Goal: Task Accomplishment & Management: Check status

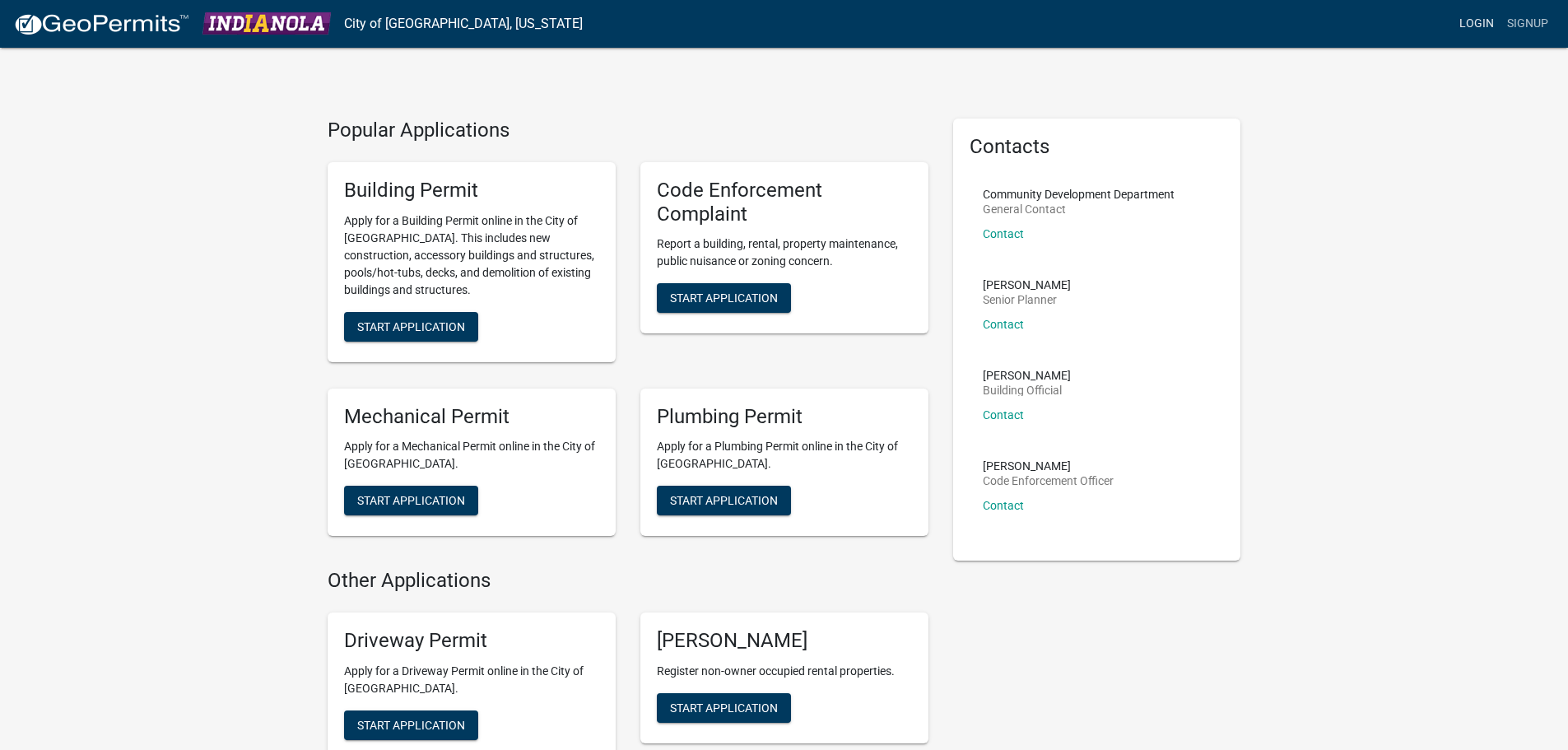
click at [1480, 20] on link "Login" at bounding box center [1477, 24] width 48 height 31
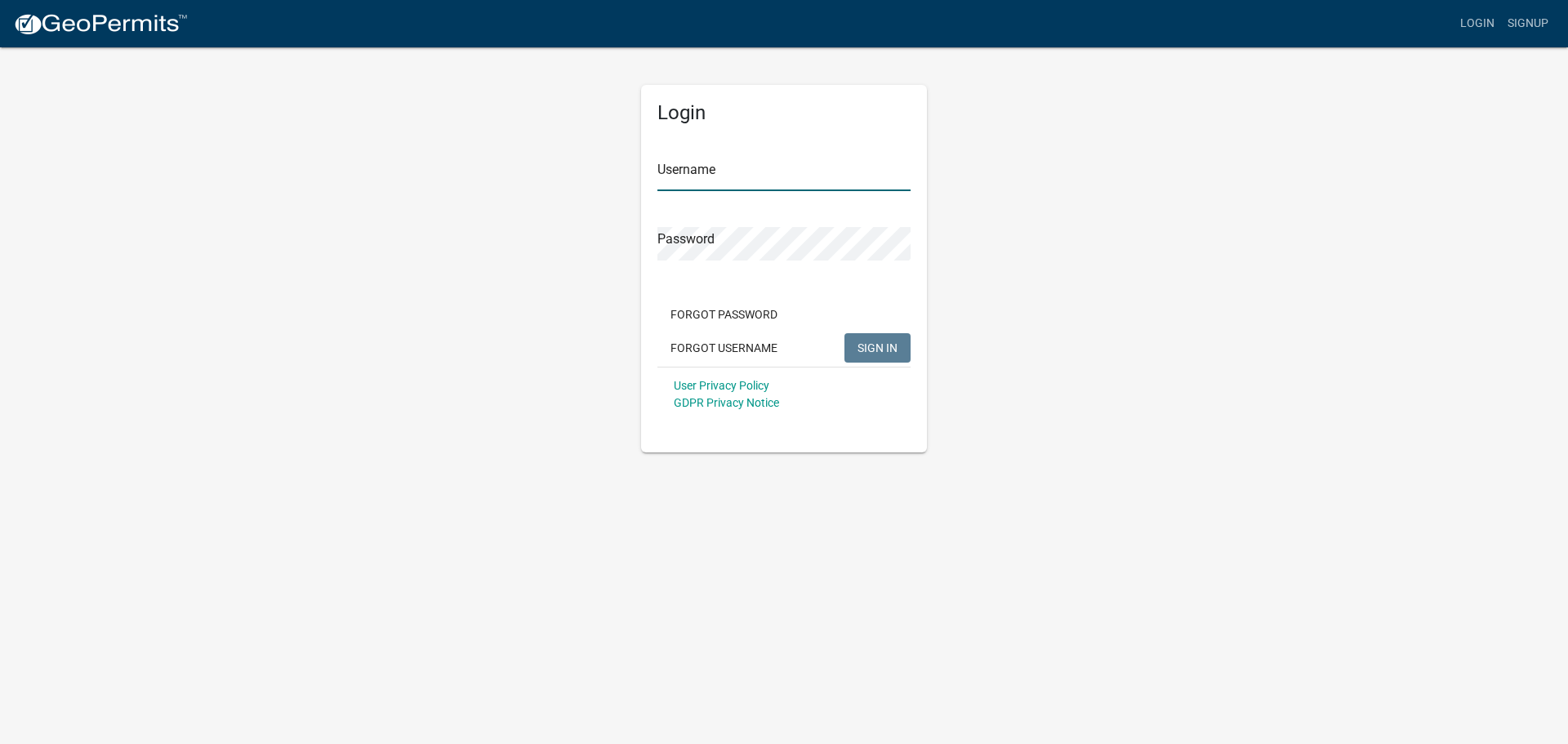
click at [708, 167] on input "Username" at bounding box center [784, 174] width 253 height 34
type input "jmitchell63"
click at [896, 346] on span "SIGN IN" at bounding box center [877, 347] width 40 height 13
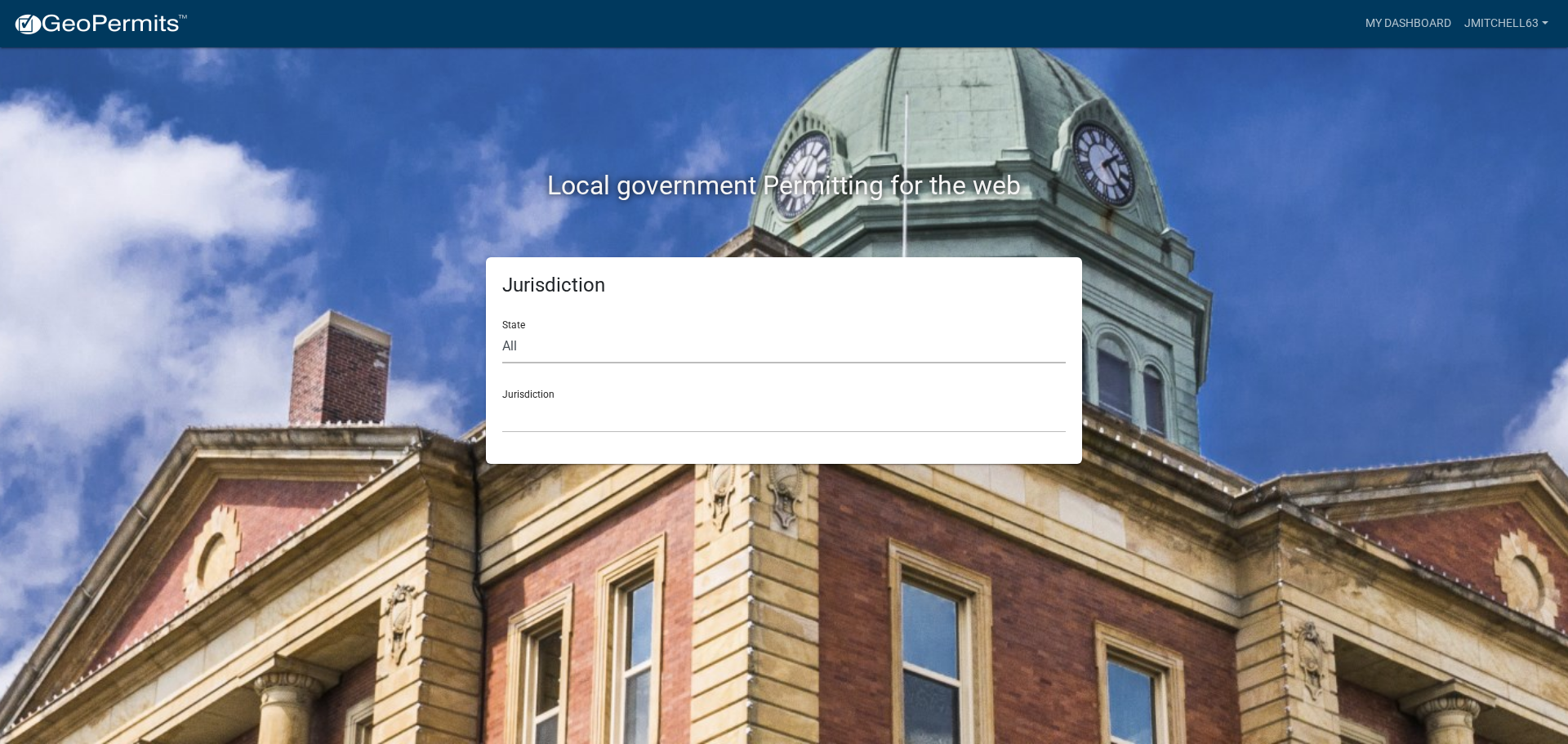
click at [568, 344] on select "All [US_STATE] [US_STATE] [US_STATE] [US_STATE] [US_STATE] [US_STATE] [US_STATE…" at bounding box center [784, 346] width 563 height 34
select select "[US_STATE]"
click at [503, 330] on select "All [US_STATE] [US_STATE] [US_STATE] [US_STATE] [US_STATE] [US_STATE] [US_STATE…" at bounding box center [784, 346] width 563 height 34
click at [564, 412] on select "[GEOGRAPHIC_DATA], [US_STATE] [GEOGRAPHIC_DATA], [US_STATE] [GEOGRAPHIC_DATA], …" at bounding box center [784, 416] width 563 height 34
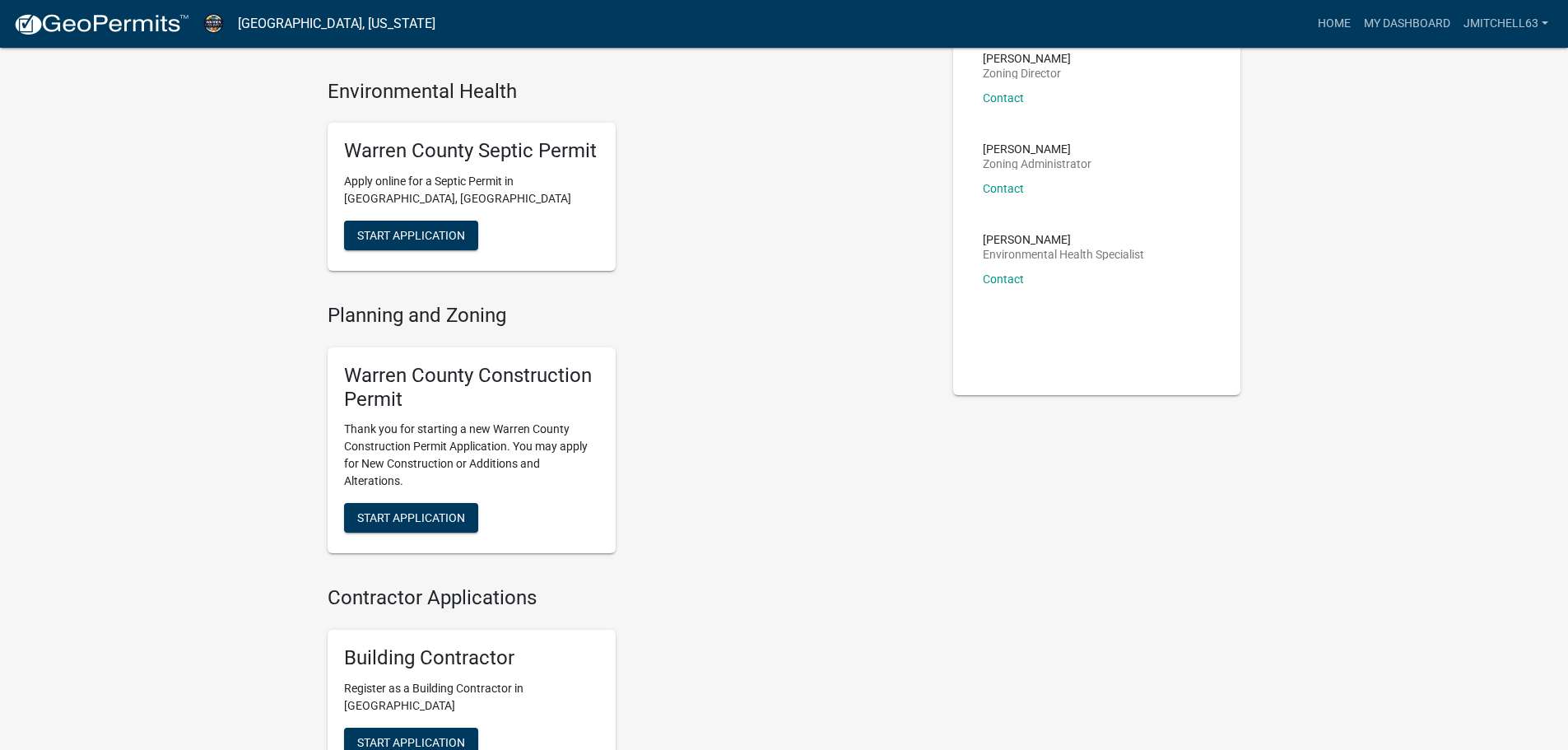
scroll to position [165, 0]
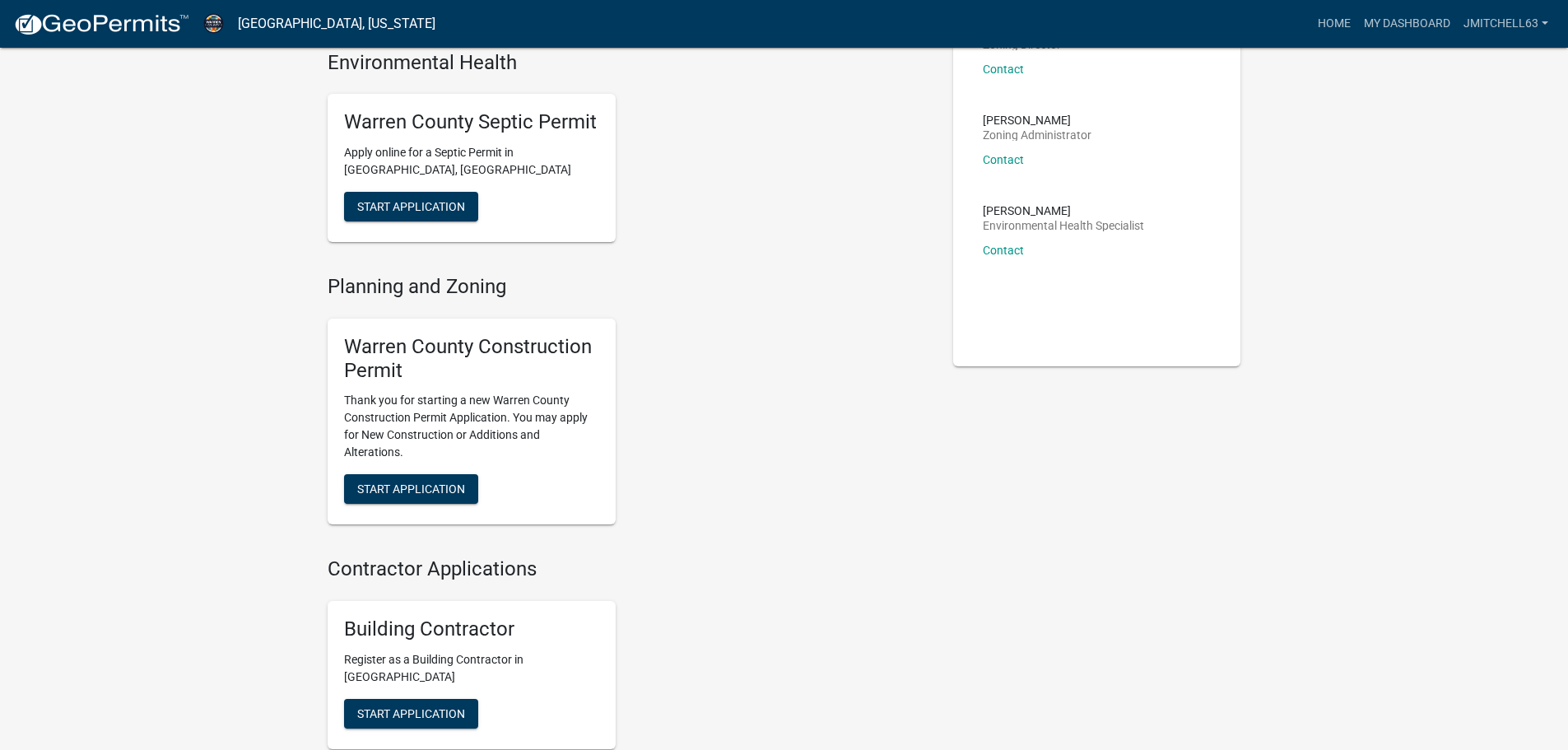
click at [97, 17] on img at bounding box center [101, 25] width 176 height 25
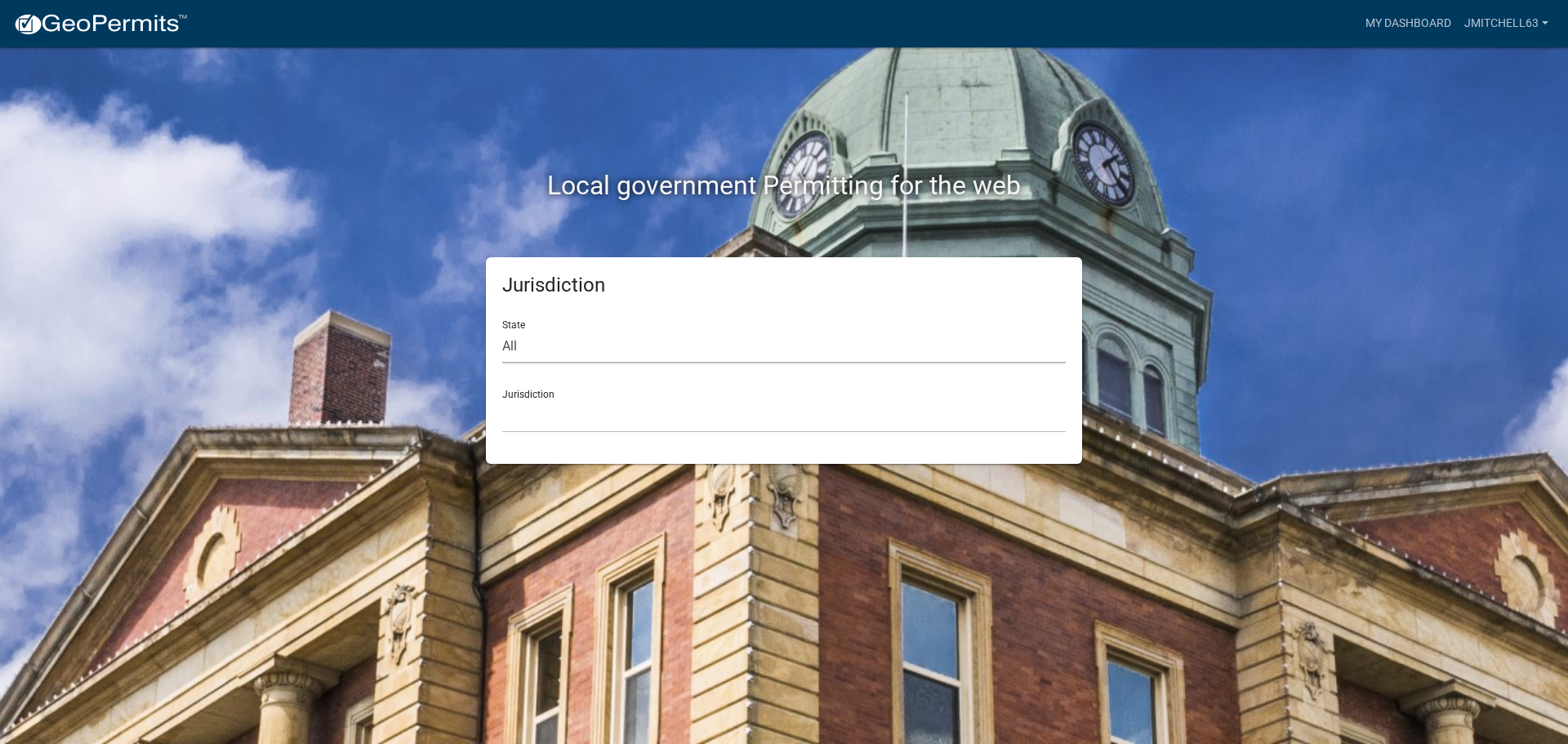
click at [549, 344] on select "All [US_STATE] [US_STATE] [US_STATE] [US_STATE] [US_STATE] [US_STATE] [US_STATE…" at bounding box center [784, 346] width 563 height 34
click at [454, 305] on div "Jurisdiction State All [US_STATE] [US_STATE] [US_STATE] [US_STATE] [US_STATE] […" at bounding box center [783, 361] width 931 height 207
click at [550, 413] on select "[GEOGRAPHIC_DATA], [US_STATE] [GEOGRAPHIC_DATA], [US_STATE][PERSON_NAME][GEOGRA…" at bounding box center [784, 416] width 563 height 34
click at [403, 267] on div "Jurisdiction State All [US_STATE] [US_STATE] [US_STATE] [US_STATE] [US_STATE] […" at bounding box center [783, 361] width 931 height 207
click at [544, 341] on select "All [US_STATE] [US_STATE] [US_STATE] [US_STATE] [US_STATE] [US_STATE] [US_STATE…" at bounding box center [784, 346] width 563 height 34
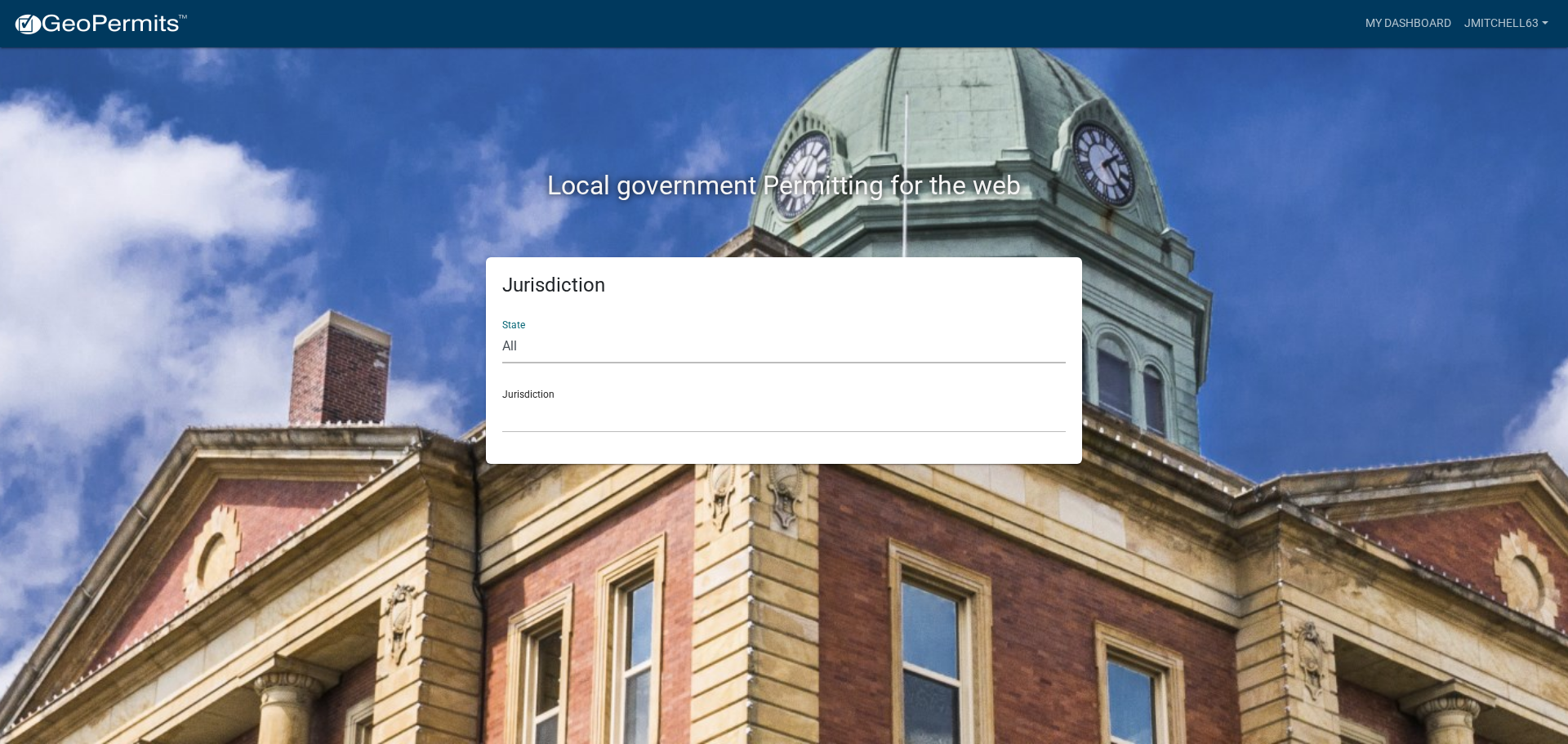
select select "[US_STATE]"
click at [503, 330] on select "All [US_STATE] [US_STATE] [US_STATE] [US_STATE] [US_STATE] [US_STATE] [US_STATE…" at bounding box center [784, 346] width 563 height 34
click at [1415, 17] on link "My Dashboard" at bounding box center [1408, 24] width 99 height 31
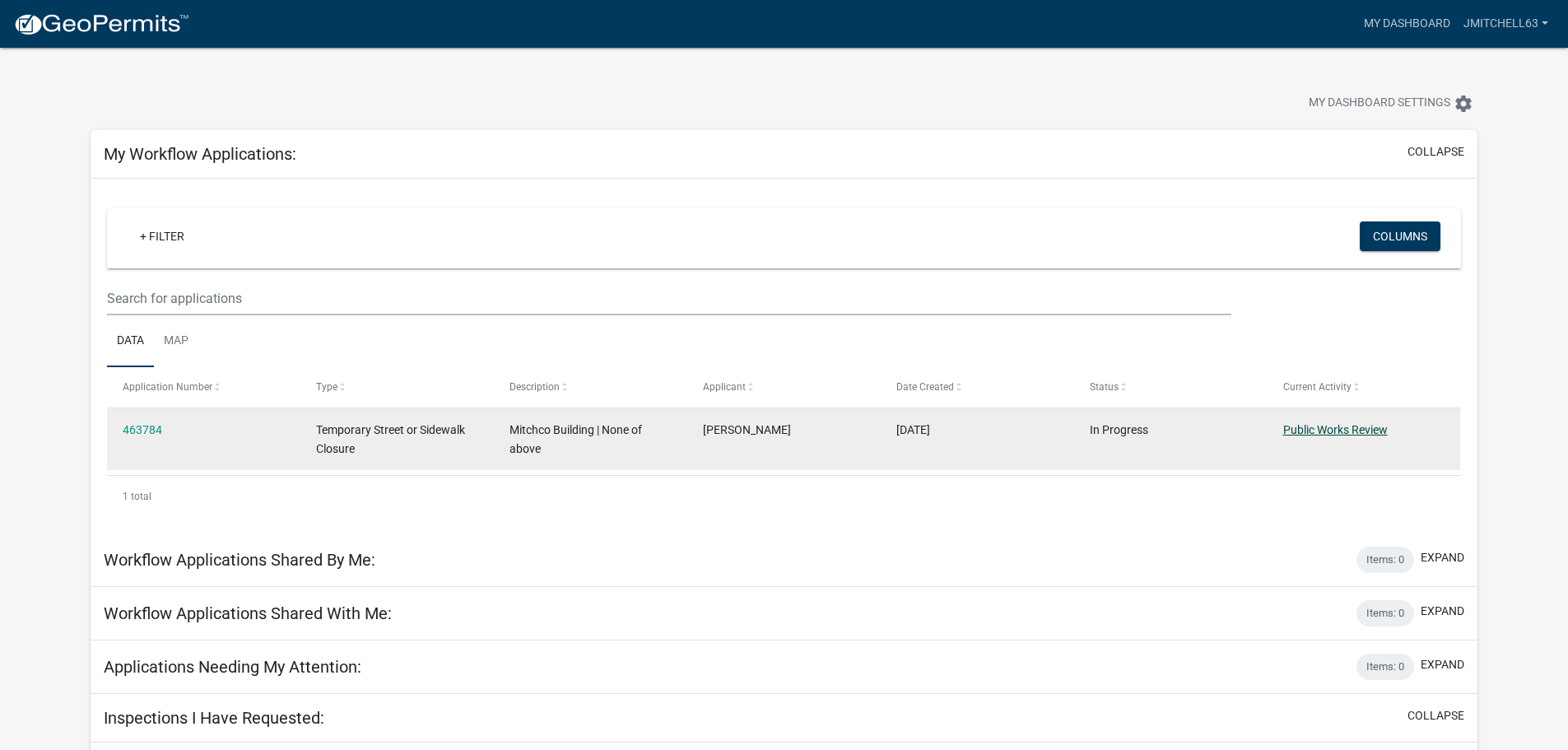
click at [1330, 431] on link "Public Works Review" at bounding box center [1336, 430] width 104 height 13
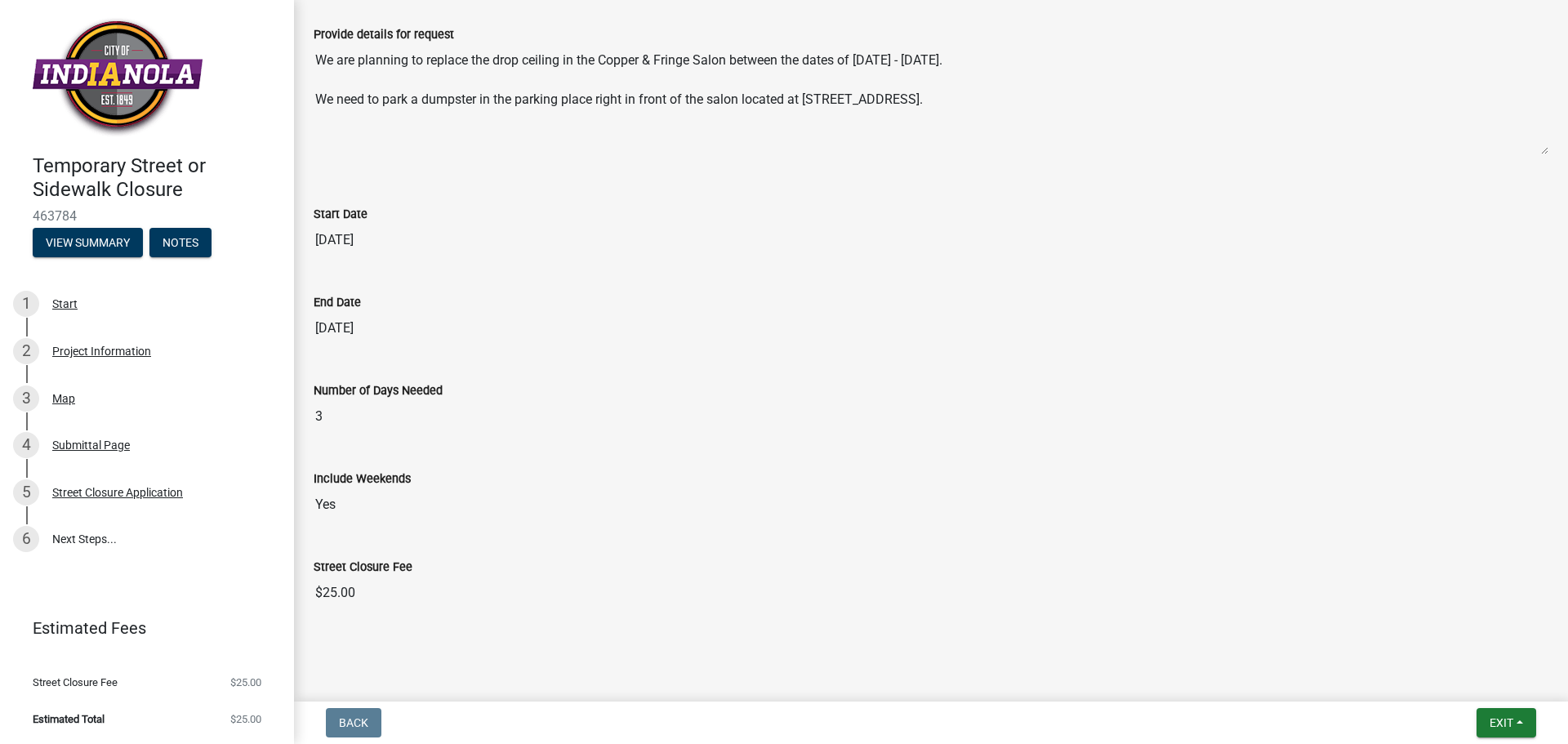
scroll to position [1325, 0]
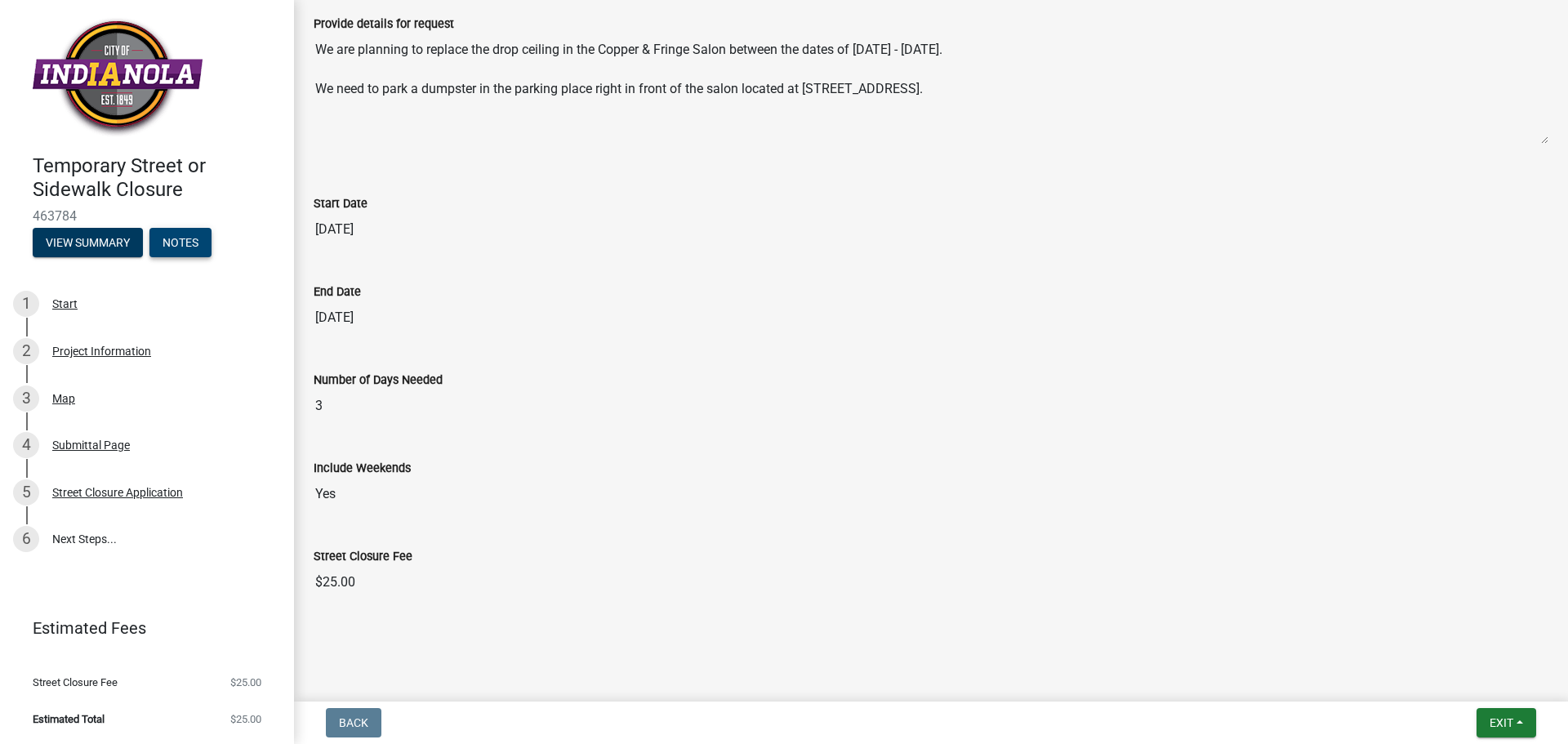
click at [183, 244] on button "Notes" at bounding box center [180, 243] width 62 height 30
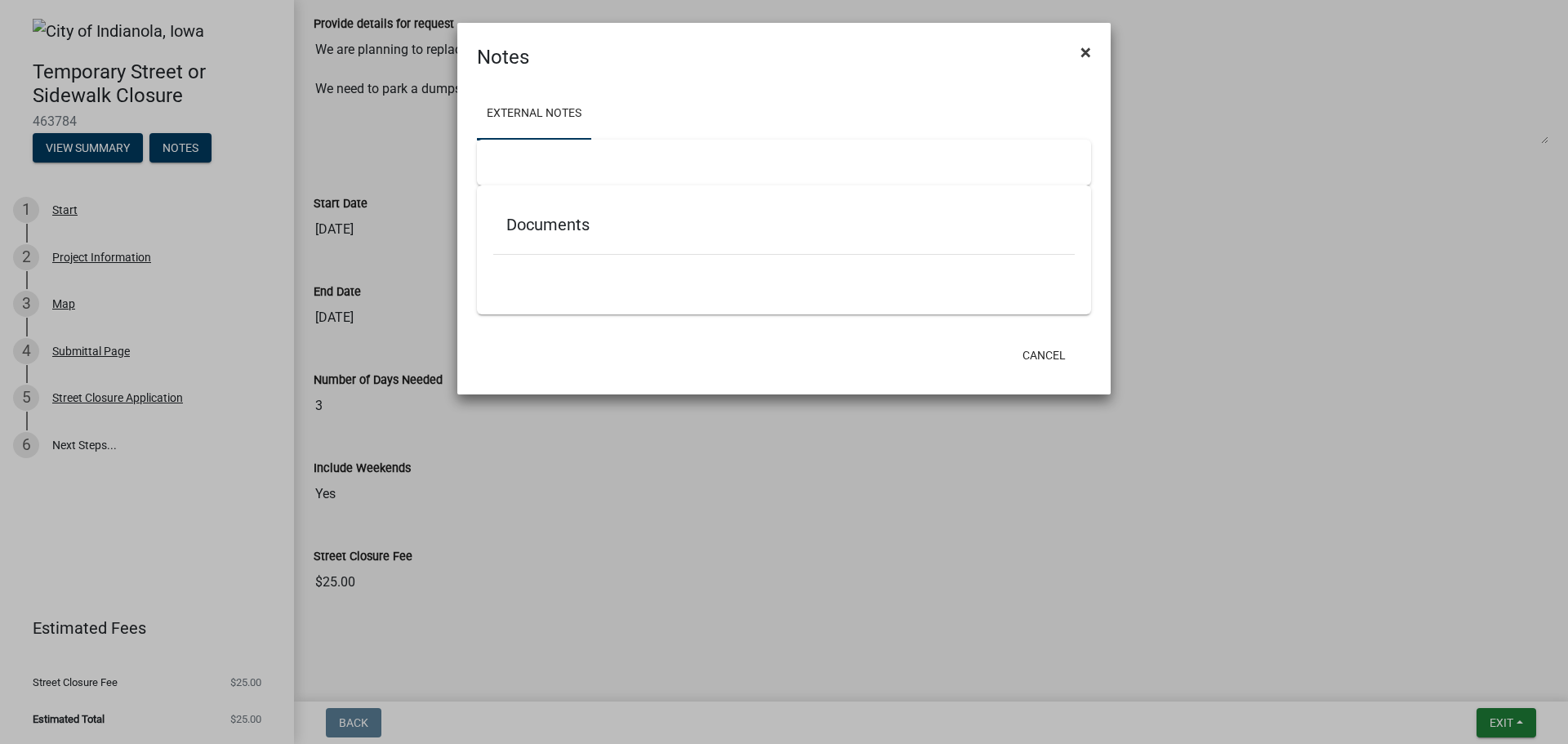
click at [1084, 52] on span "×" at bounding box center [1086, 52] width 11 height 23
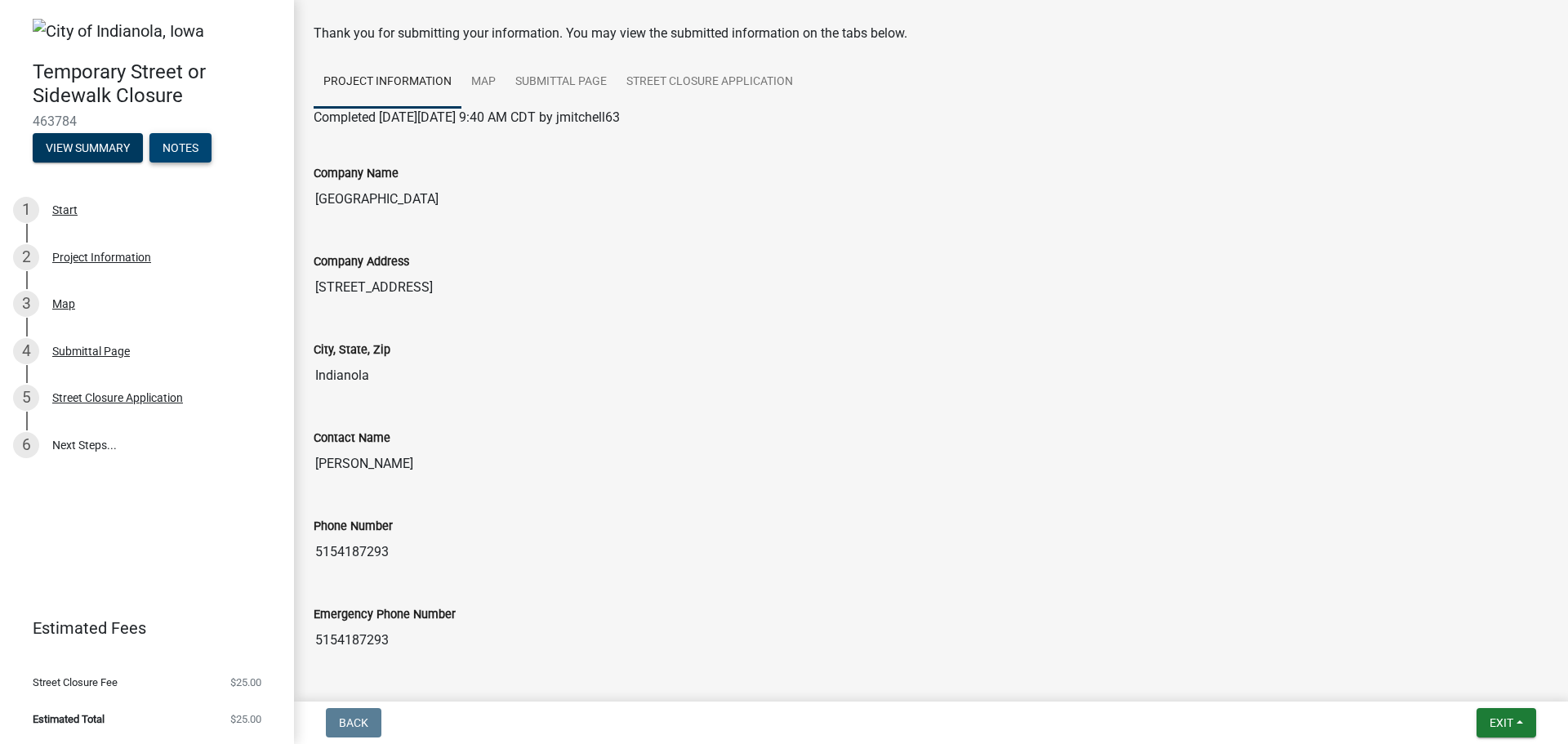
scroll to position [0, 0]
